Goal: Task Accomplishment & Management: Use online tool/utility

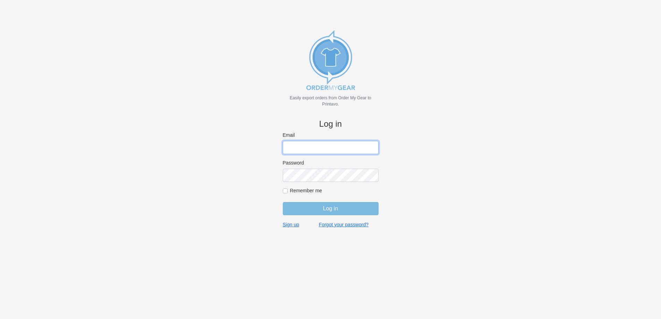
type input "john@medhatsfs.ca"
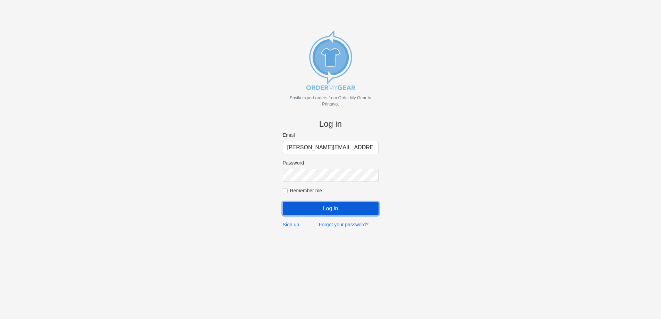
click at [318, 206] on input "Log in" at bounding box center [331, 208] width 96 height 13
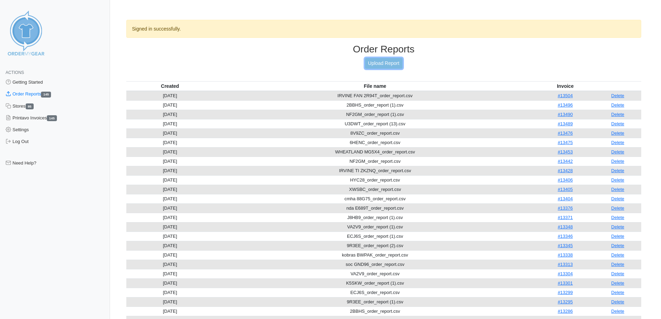
click at [376, 63] on link "Upload Report" at bounding box center [383, 63] width 37 height 11
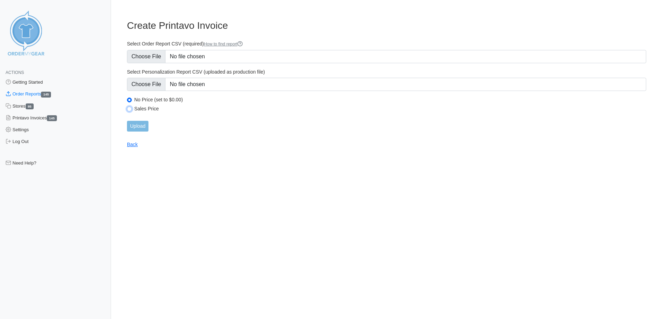
click at [129, 109] on input "Sales Price" at bounding box center [129, 108] width 5 height 5
radio input "true"
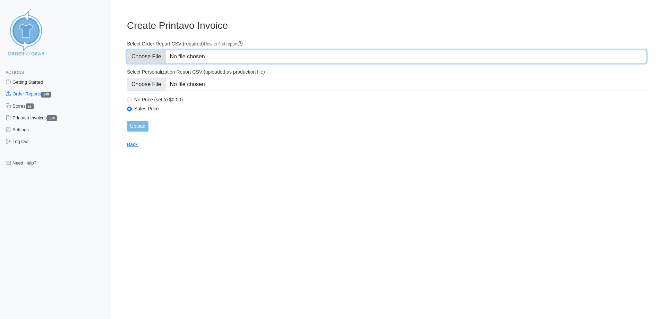
click at [148, 58] on input "Select Order Report CSV (required) How to find report" at bounding box center [386, 56] width 519 height 13
click at [148, 51] on input "Select Order Report CSV (required) How to find report" at bounding box center [386, 56] width 519 height 13
type input "C:\fakepath\583ME_order_report.csv"
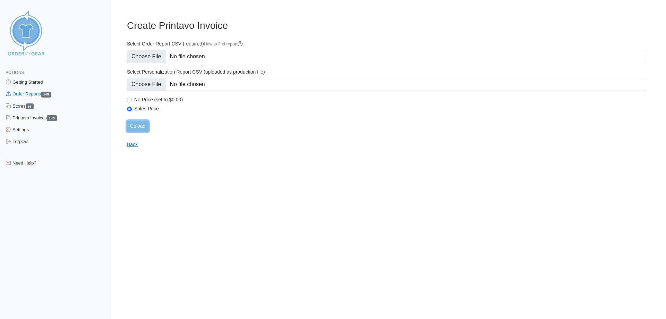
click at [137, 126] on input "Upload" at bounding box center [138, 126] width 22 height 11
